Goal: Information Seeking & Learning: Learn about a topic

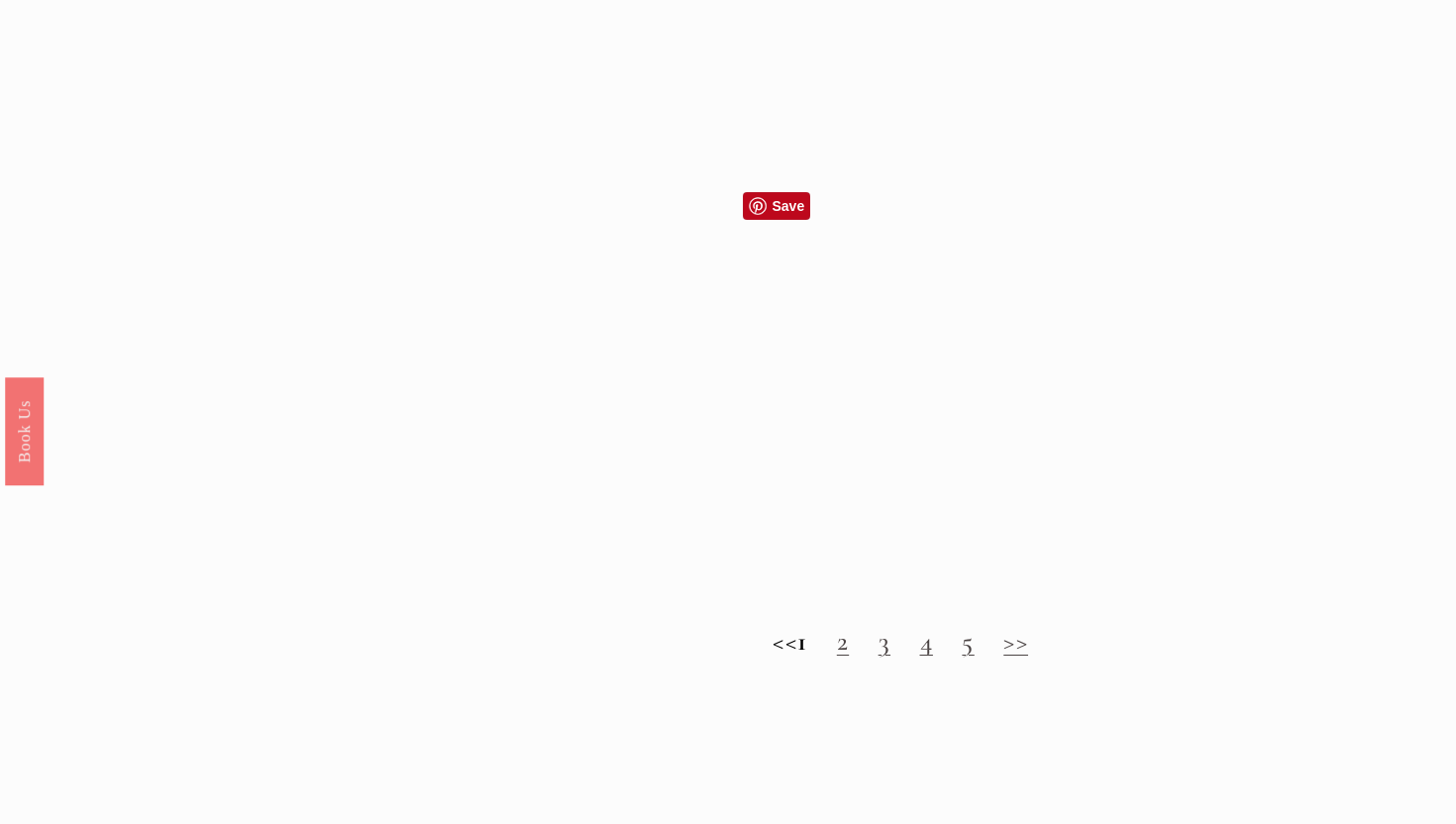
scroll to position [1964, 0]
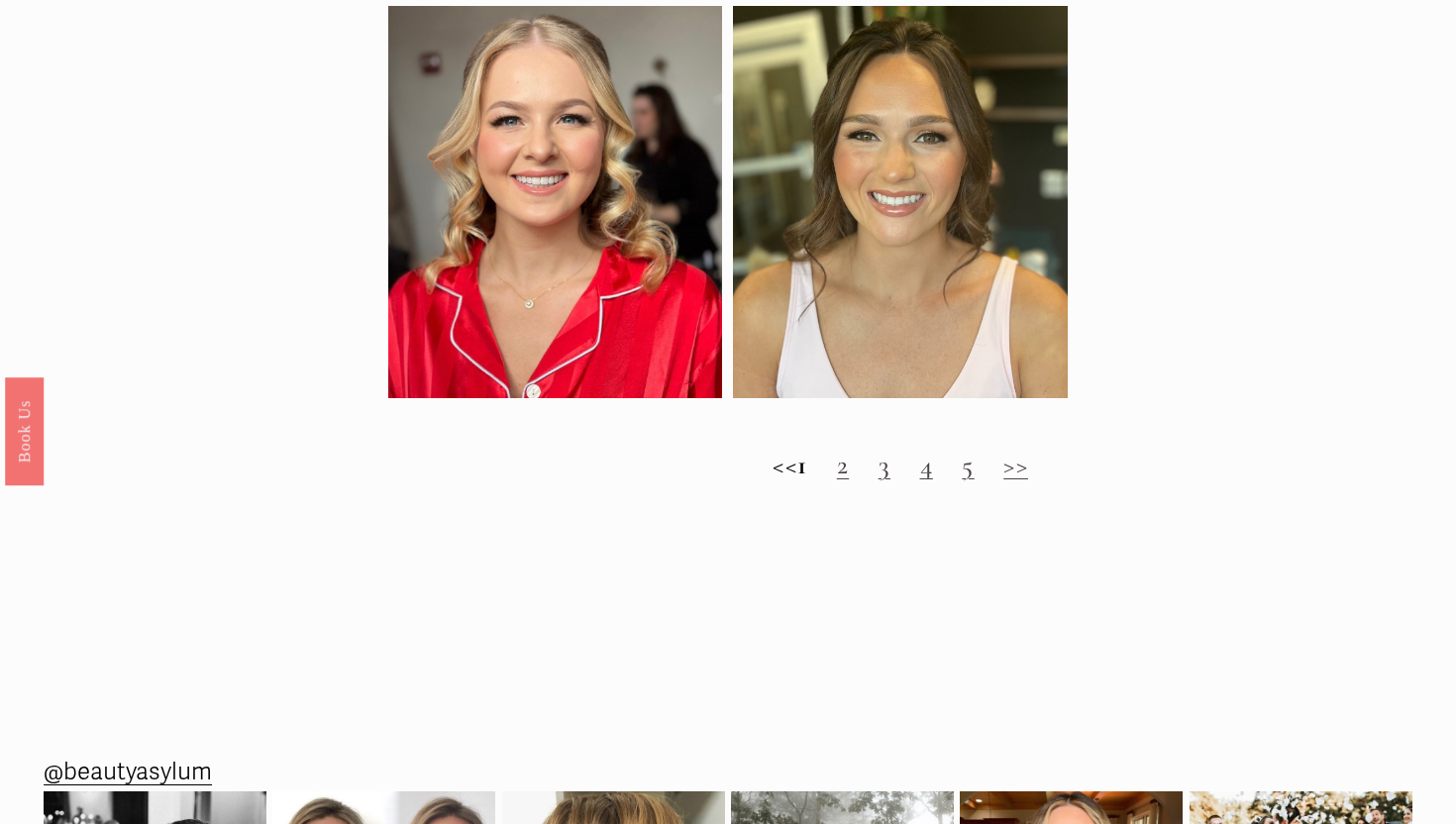
click at [848, 471] on link "2" at bounding box center [842, 465] width 12 height 33
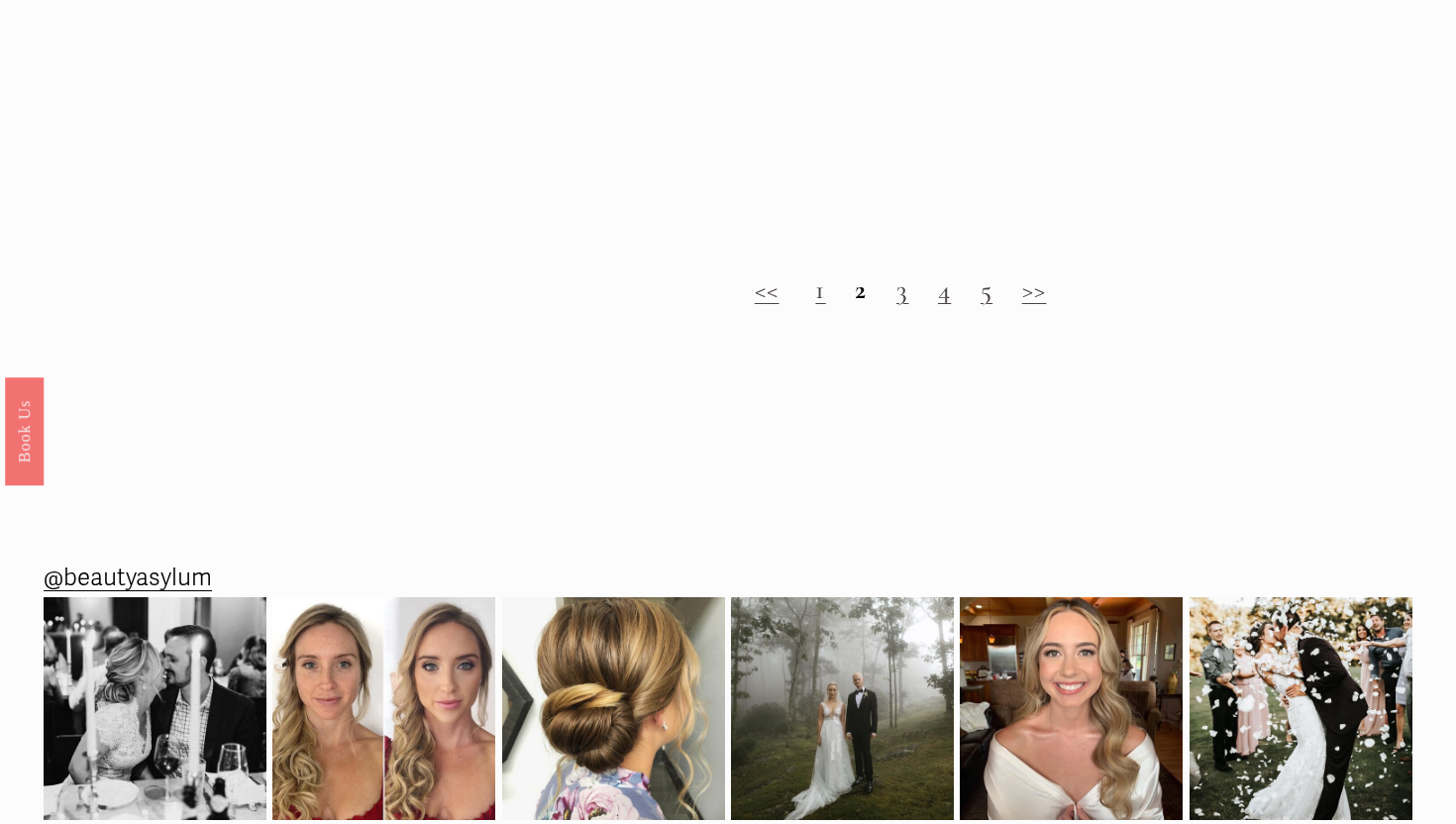
scroll to position [1999, 0]
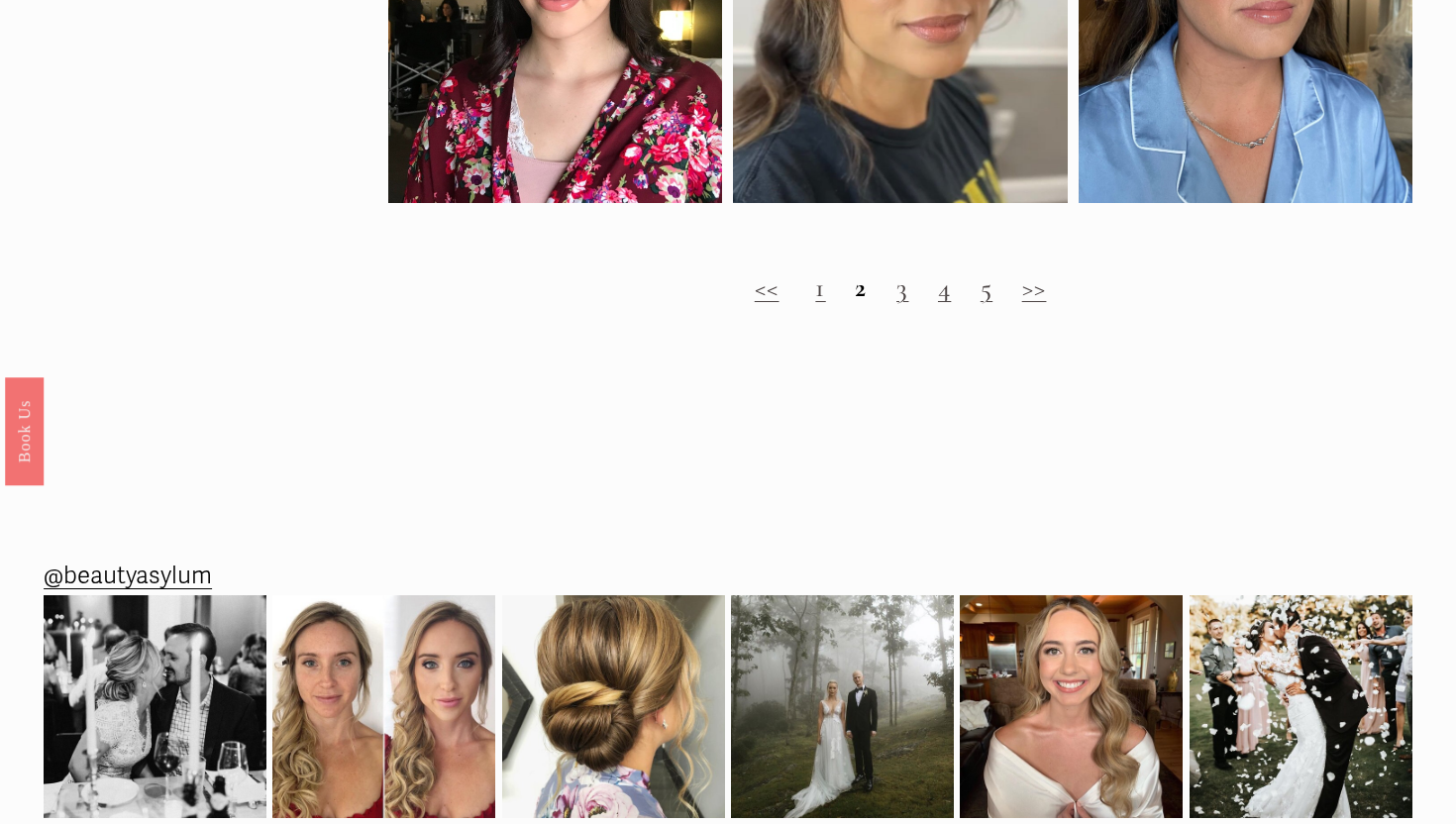
click at [898, 310] on div "<< 1 2 3 4 5 >>" at bounding box center [900, 289] width 1024 height 69
